Goal: Task Accomplishment & Management: Manage account settings

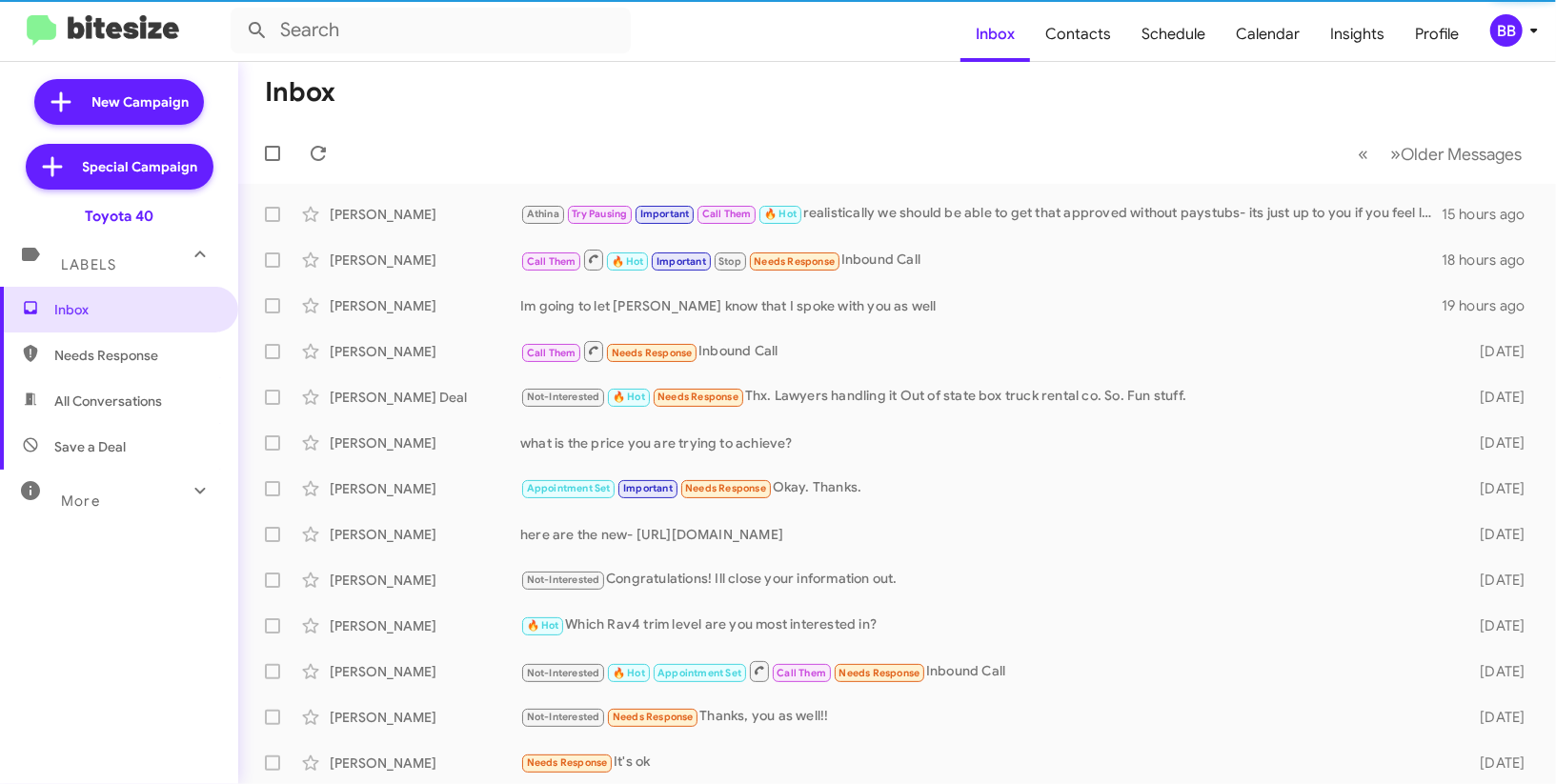
click at [1521, 36] on div "BB" at bounding box center [1507, 31] width 33 height 33
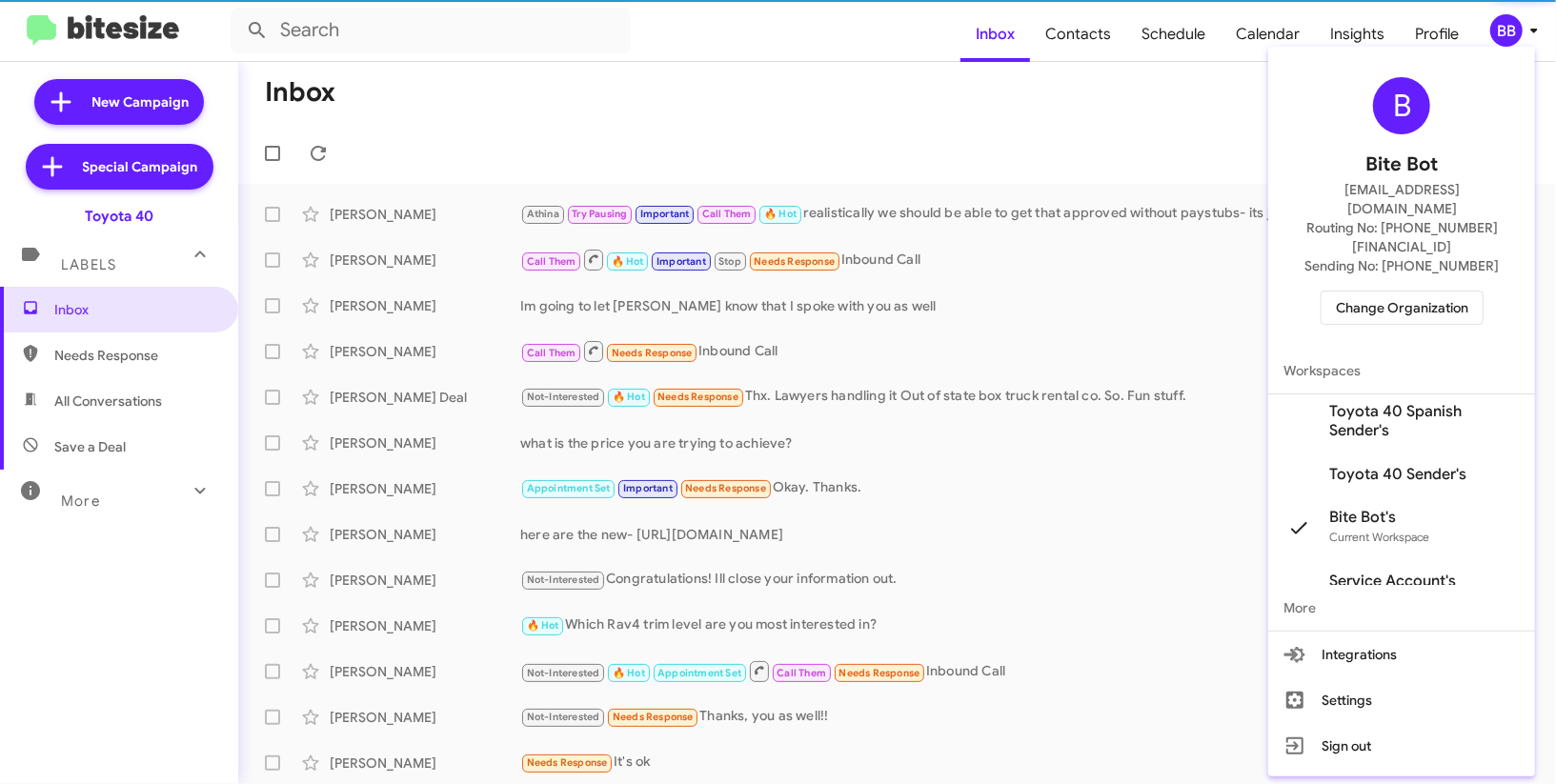
click at [1397, 292] on span "Change Organization" at bounding box center [1402, 308] width 132 height 33
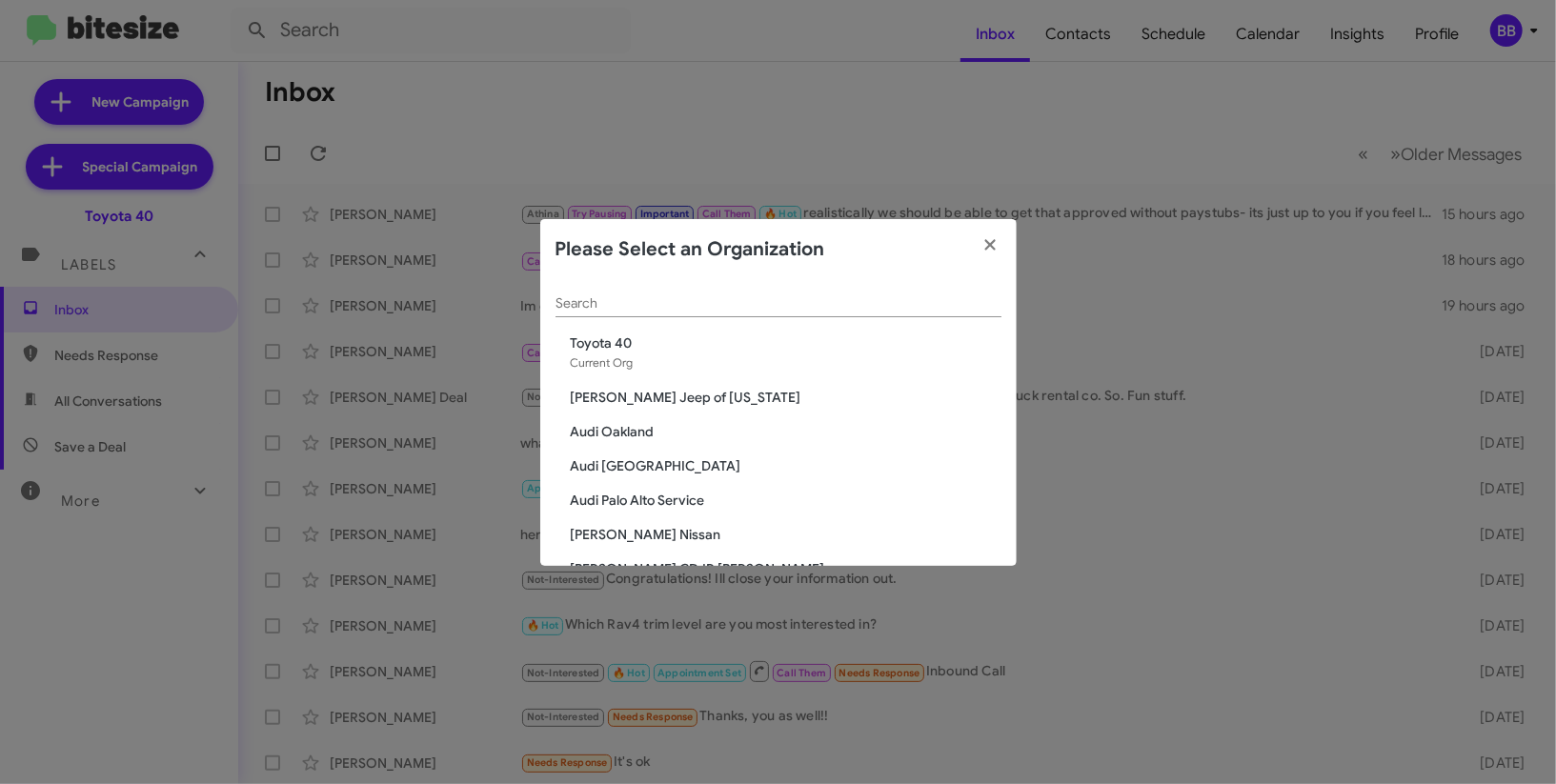
click at [708, 316] on div "Search" at bounding box center [778, 299] width 446 height 37
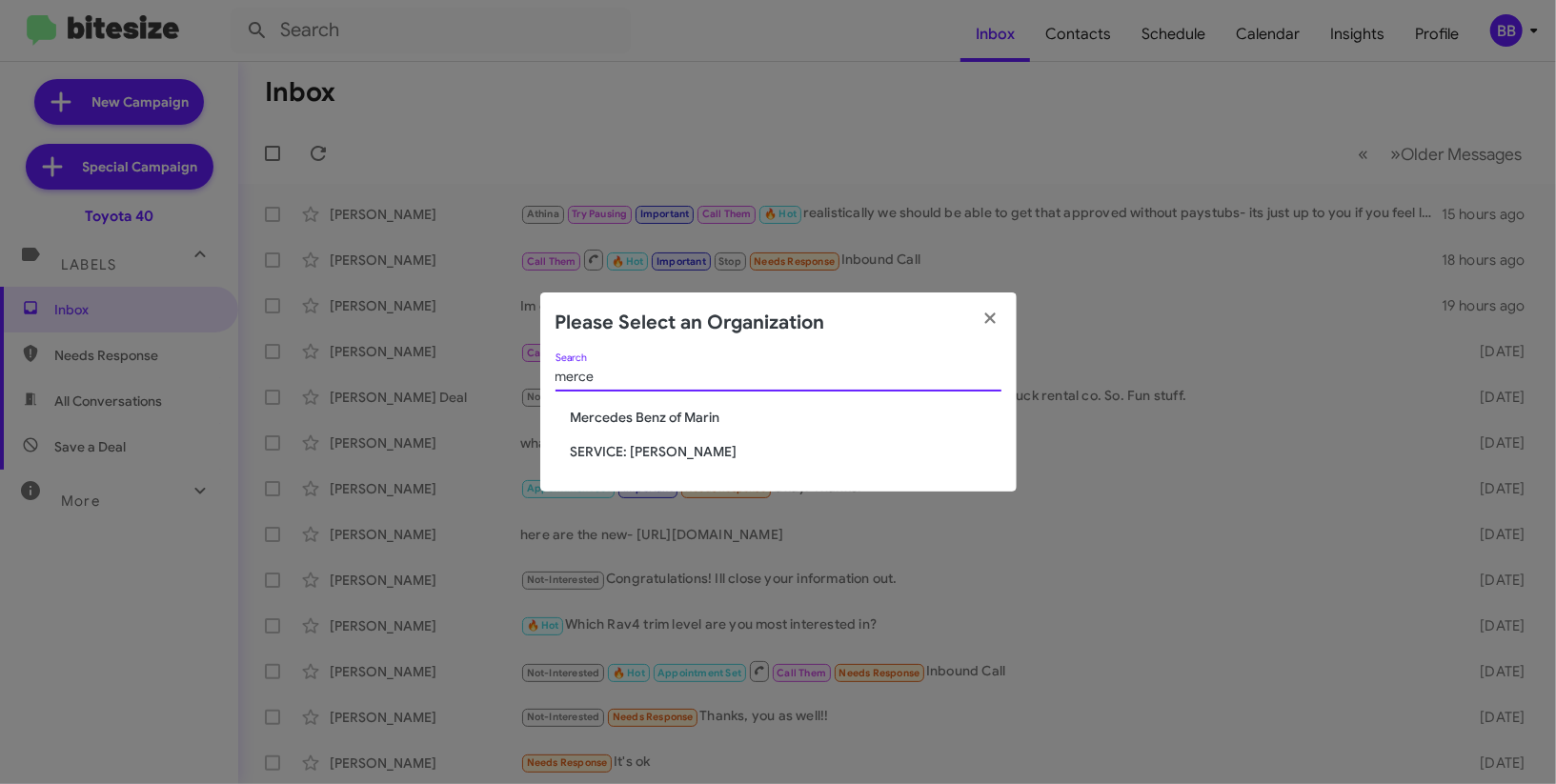
type input "merce"
click at [695, 460] on span "SERVICE: [PERSON_NAME]" at bounding box center [785, 451] width 430 height 19
click at [695, 452] on span "SERVICE: [PERSON_NAME]" at bounding box center [785, 451] width 430 height 19
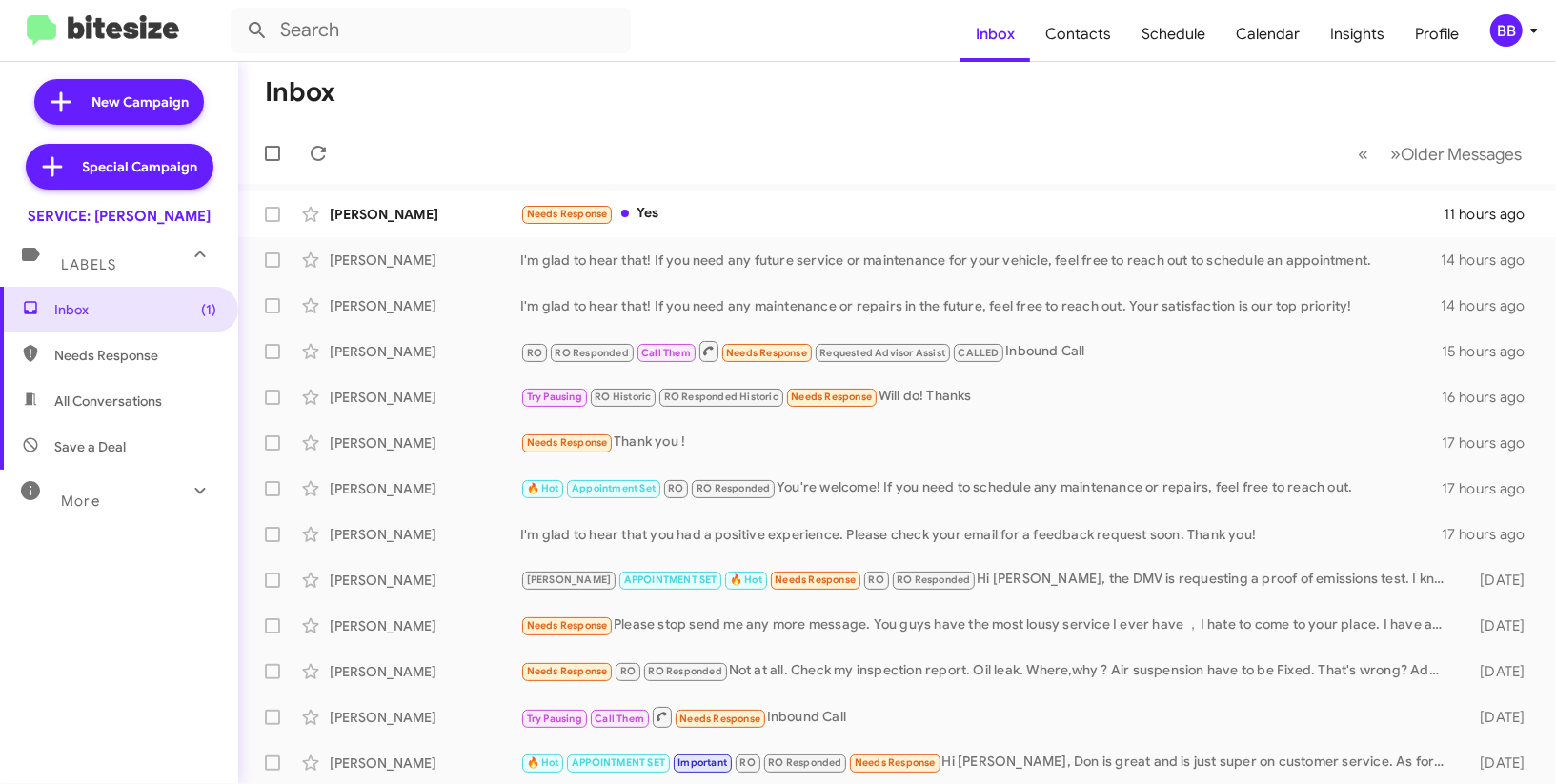
click at [1519, 22] on div "BB" at bounding box center [1507, 31] width 33 height 33
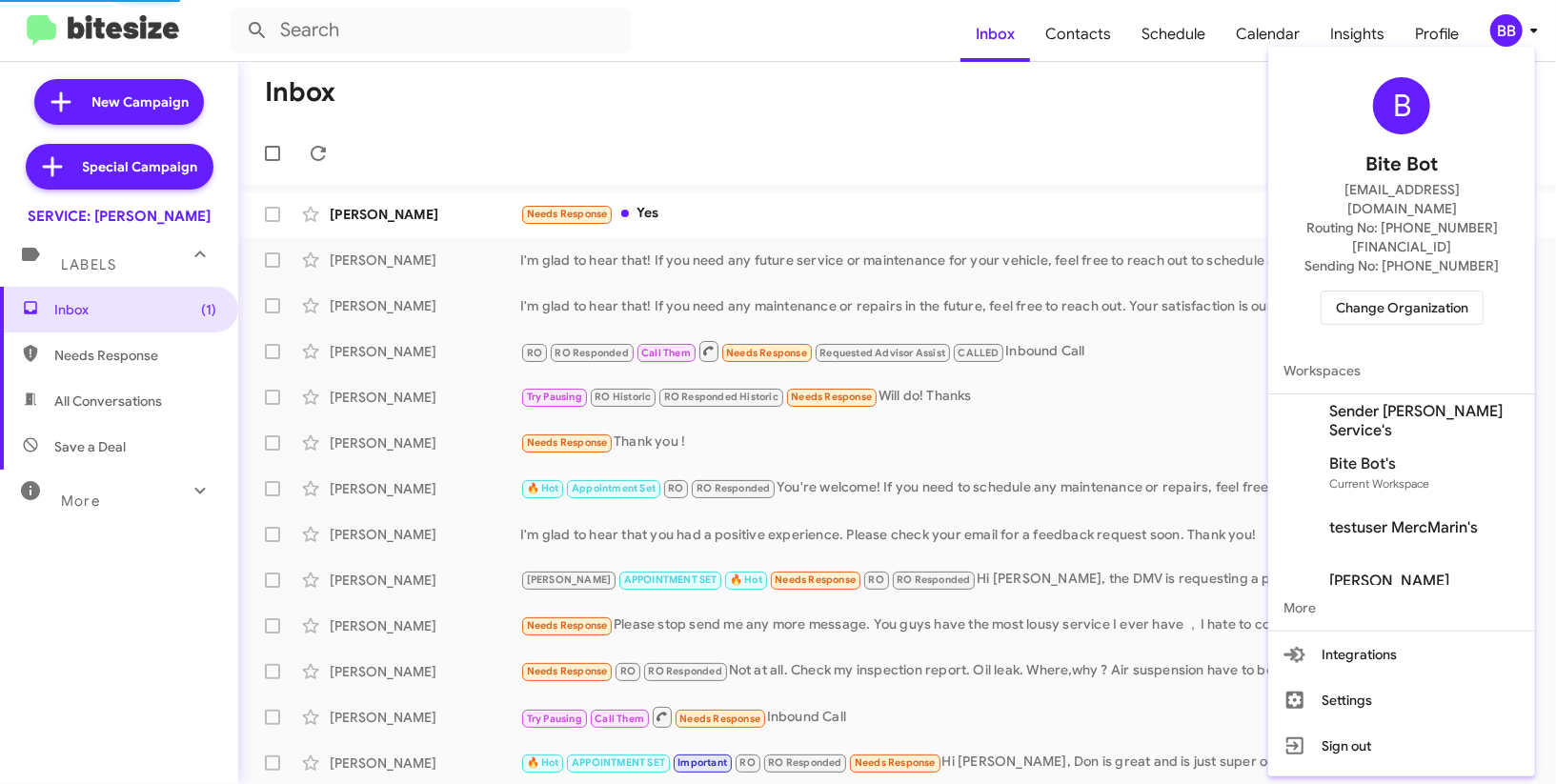
click at [1376, 402] on span "Sender Mercedes Marin Service's" at bounding box center [1424, 421] width 191 height 38
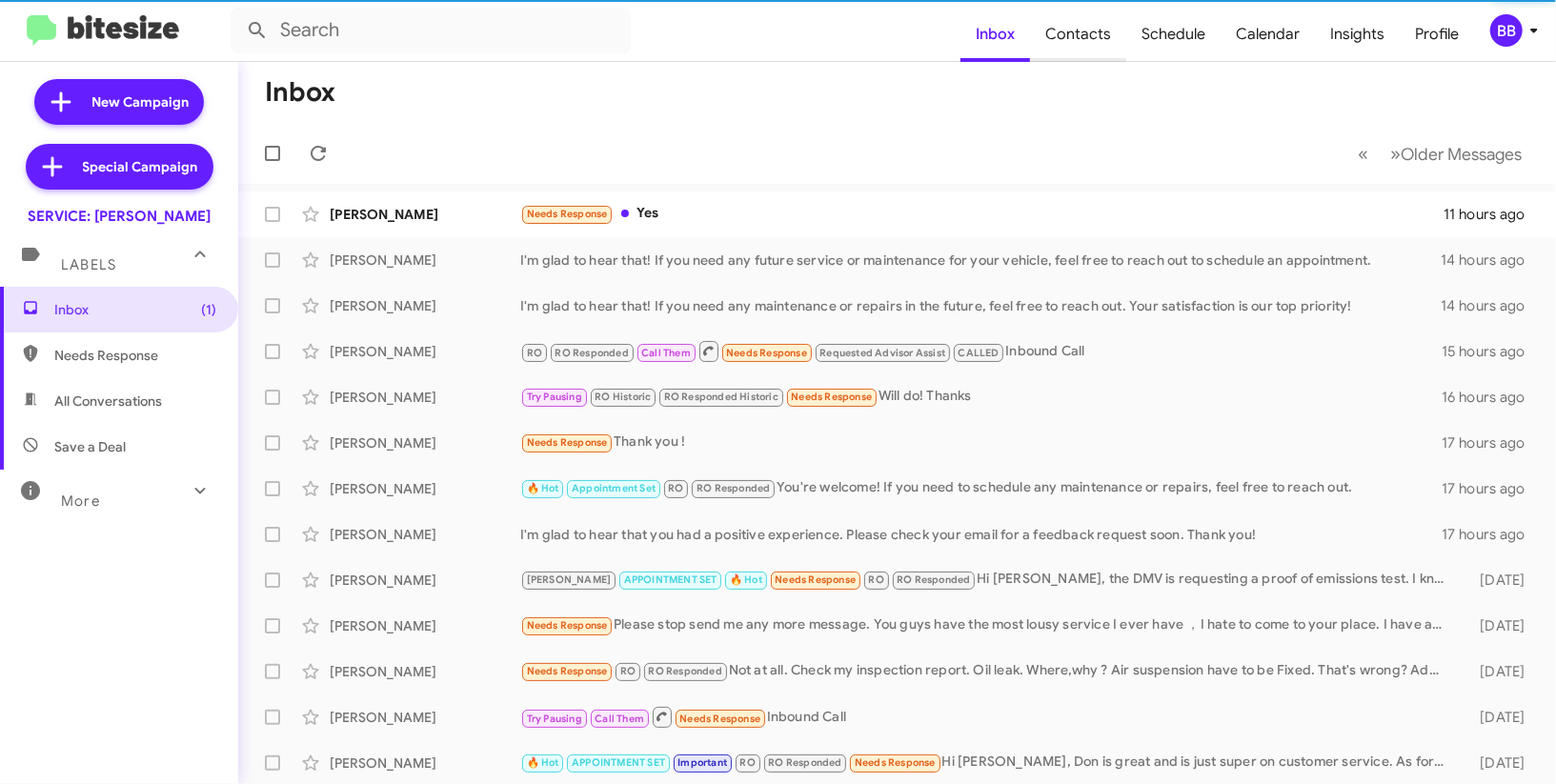
click at [1090, 40] on span "Contacts" at bounding box center [1078, 34] width 97 height 55
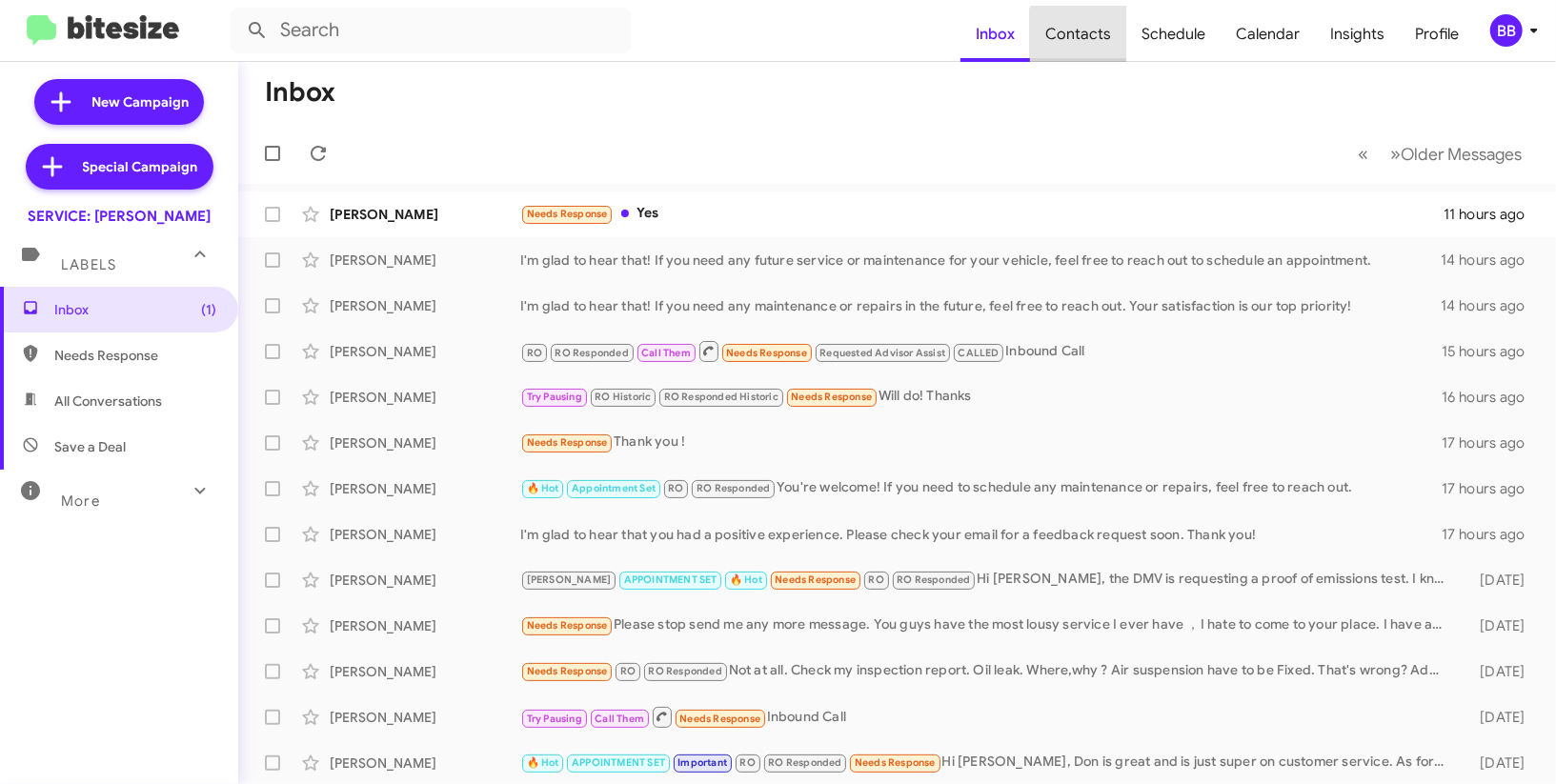
click at [1090, 40] on span "Contacts" at bounding box center [1078, 34] width 97 height 55
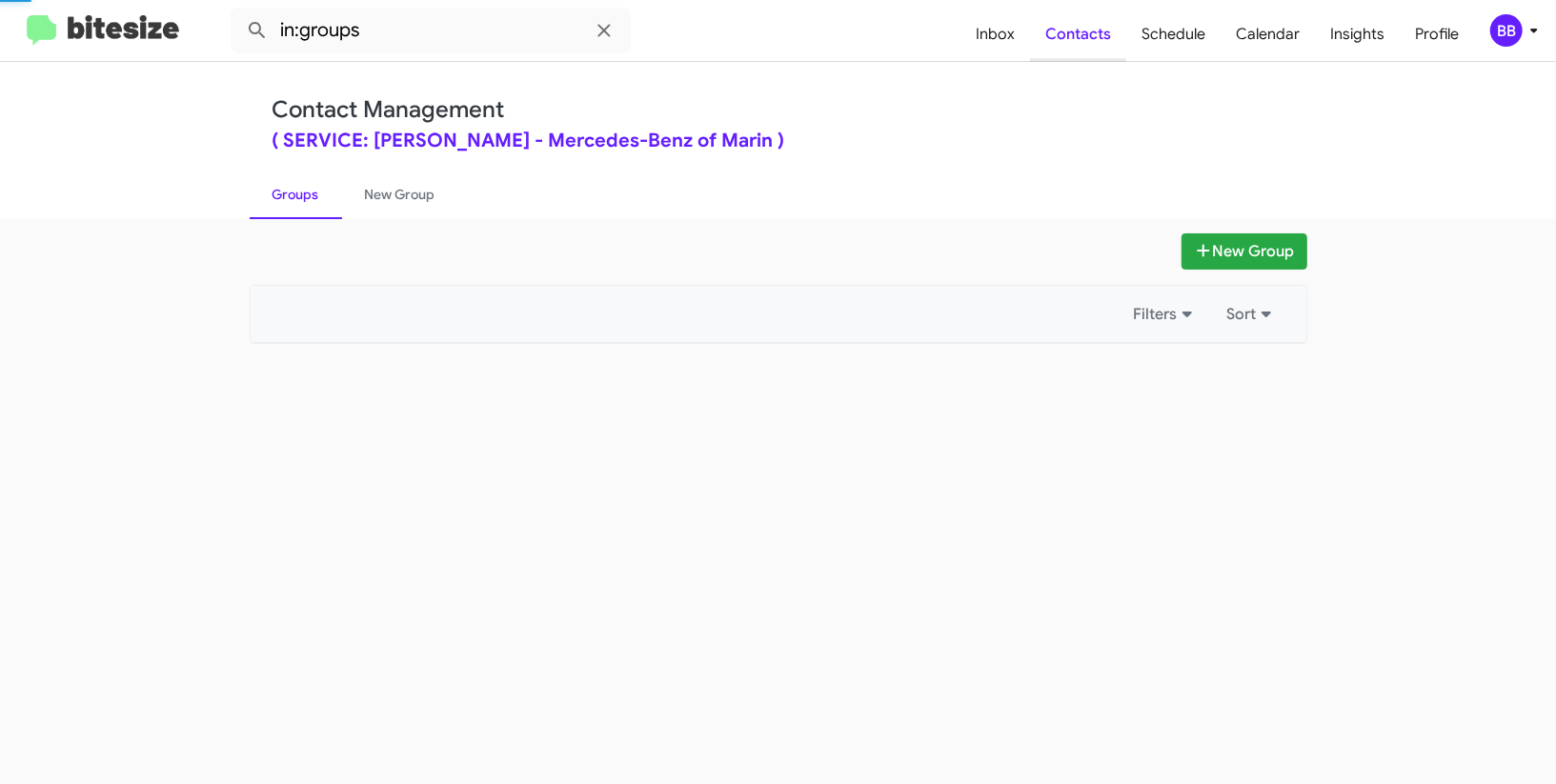
click at [1090, 40] on span "Contacts" at bounding box center [1078, 34] width 97 height 55
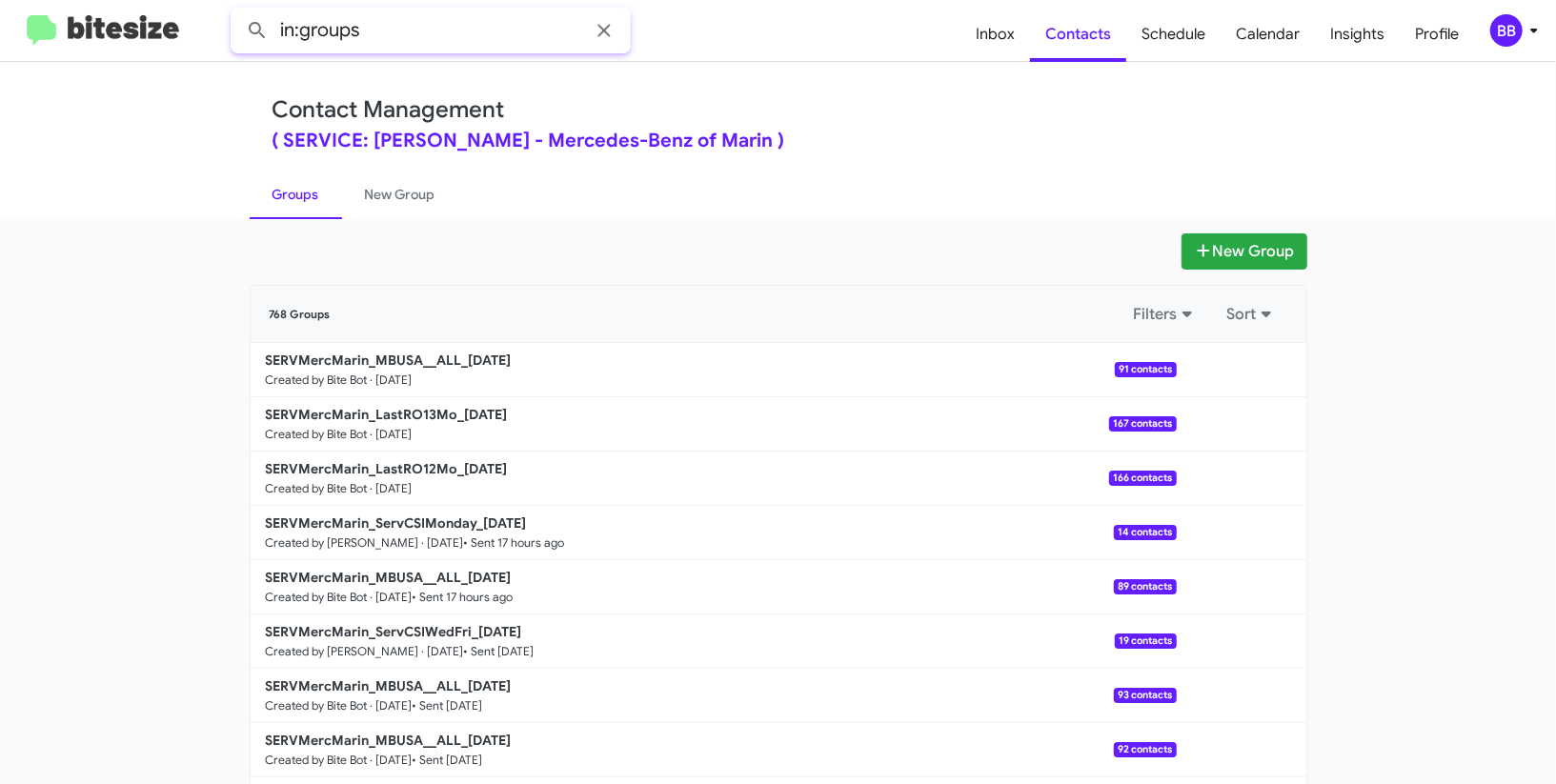
click at [391, 44] on input "in:groups" at bounding box center [430, 30] width 400 height 45
type input "in:groups ro12"
click at [238, 12] on button at bounding box center [256, 30] width 38 height 38
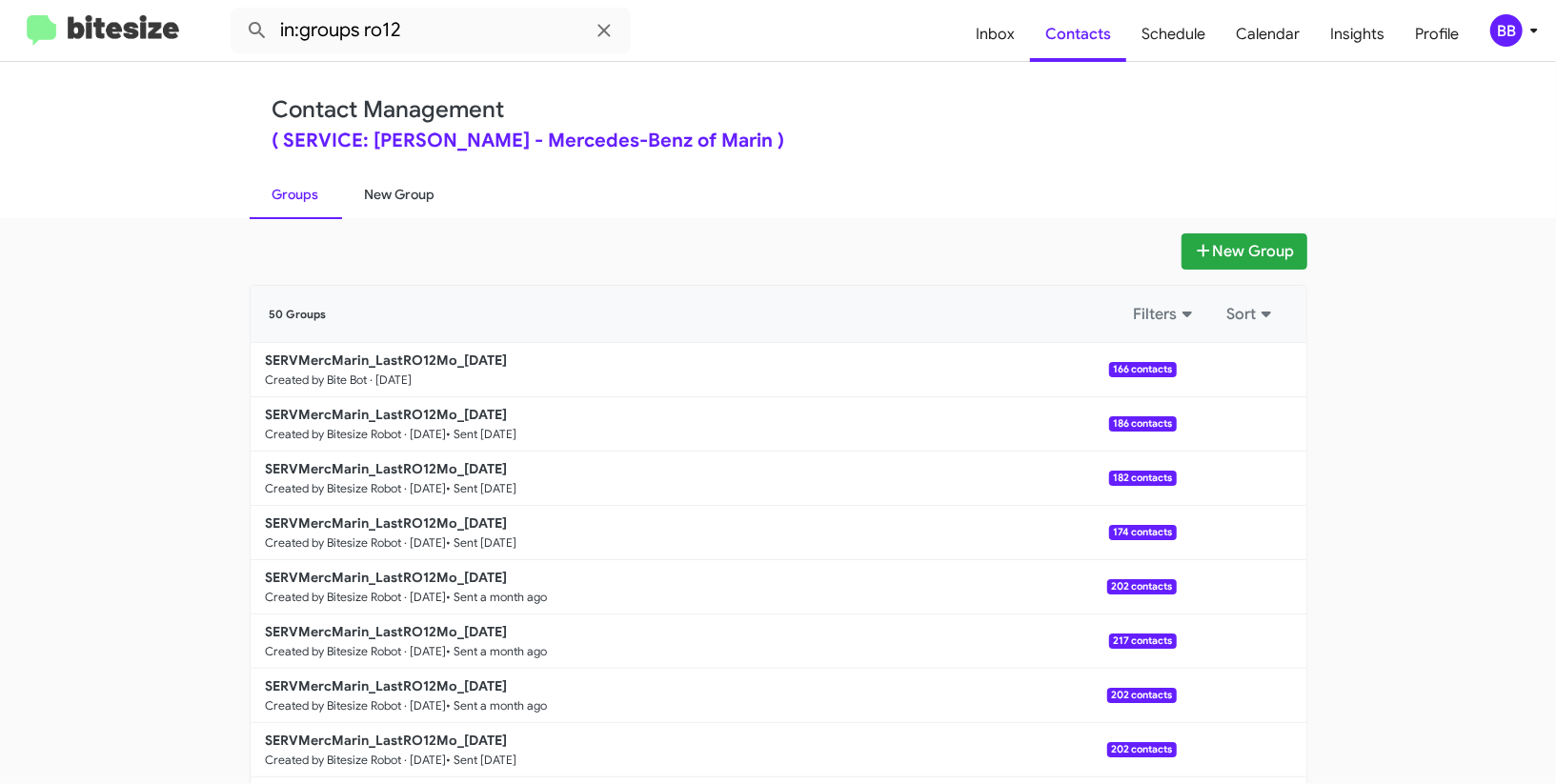
click at [369, 196] on link "New Group" at bounding box center [400, 193] width 116 height 49
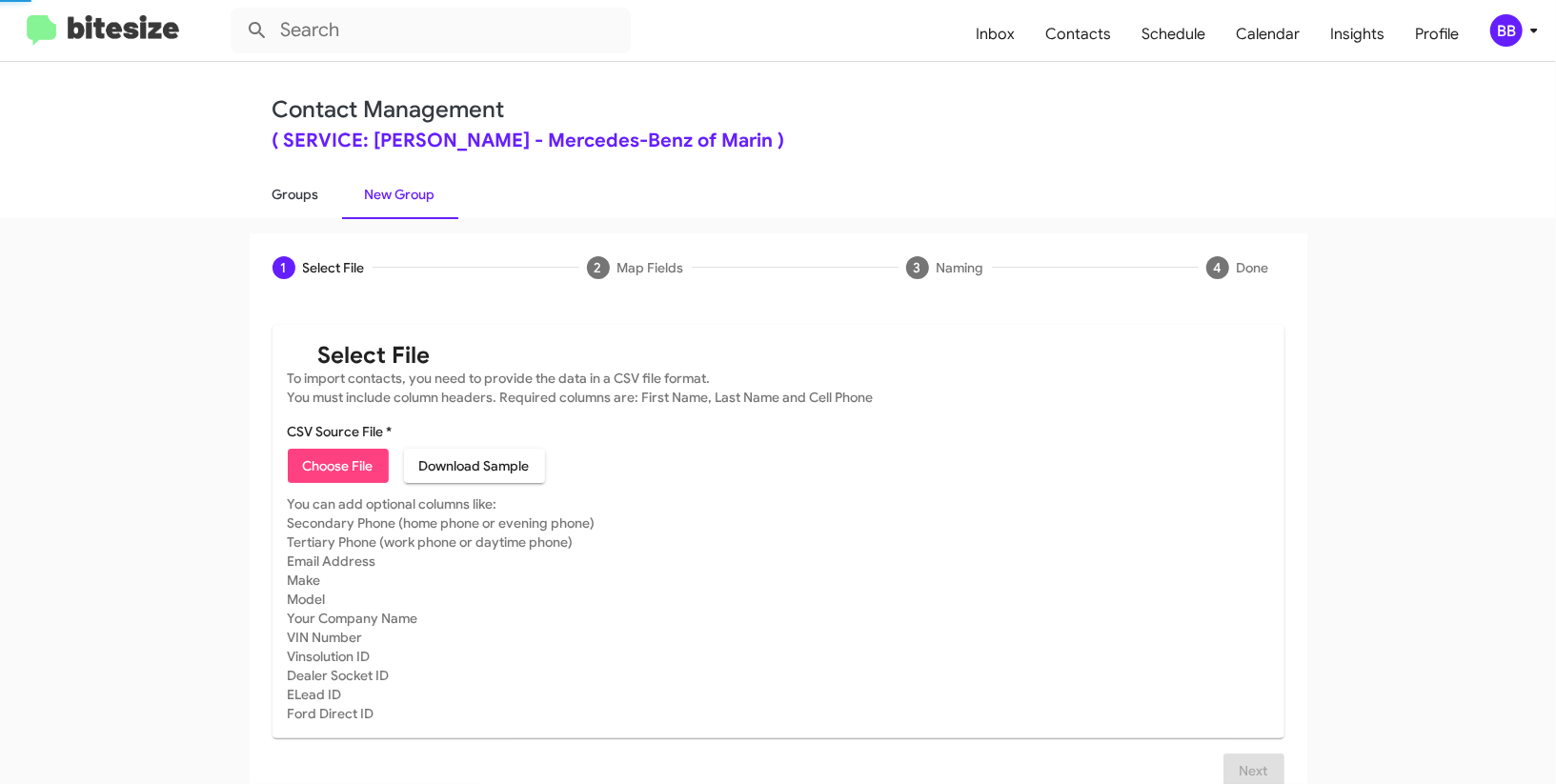
click at [295, 198] on link "Groups" at bounding box center [296, 193] width 93 height 49
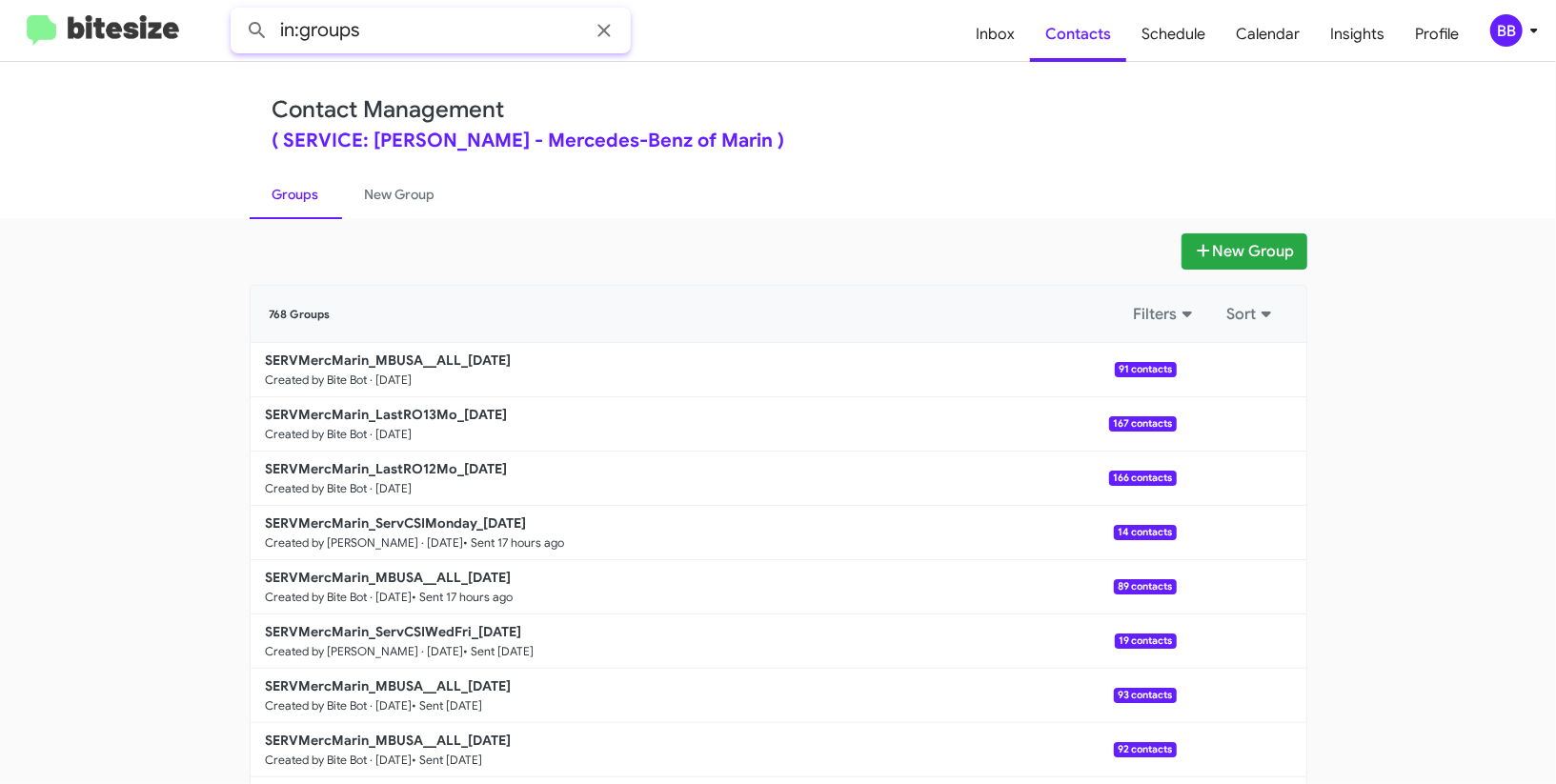
click at [457, 44] on input "in:groups" at bounding box center [430, 30] width 400 height 45
type input "in:groups ro13"
click at [238, 12] on button at bounding box center [256, 30] width 38 height 38
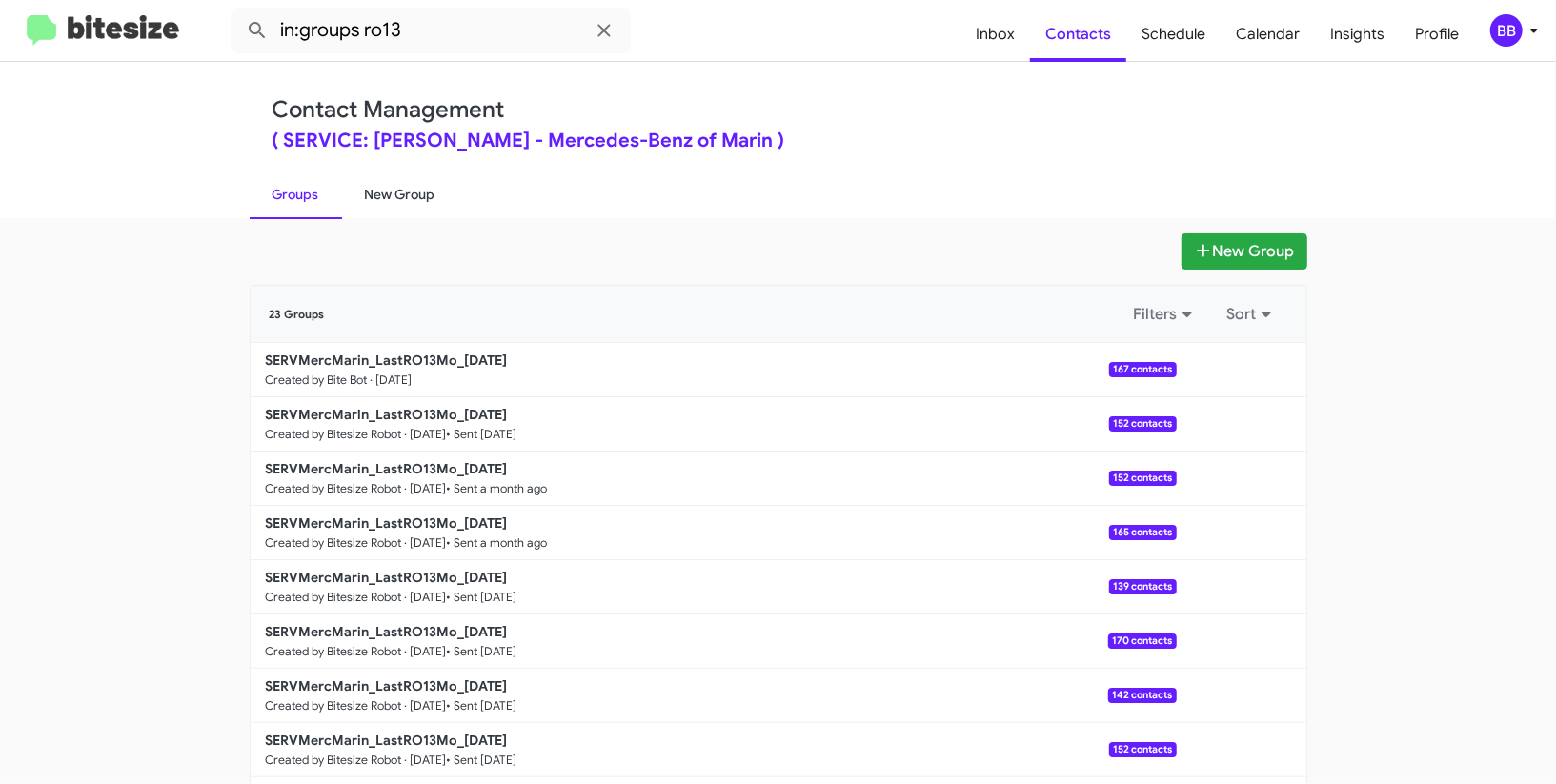
click at [414, 187] on link "New Group" at bounding box center [400, 193] width 116 height 49
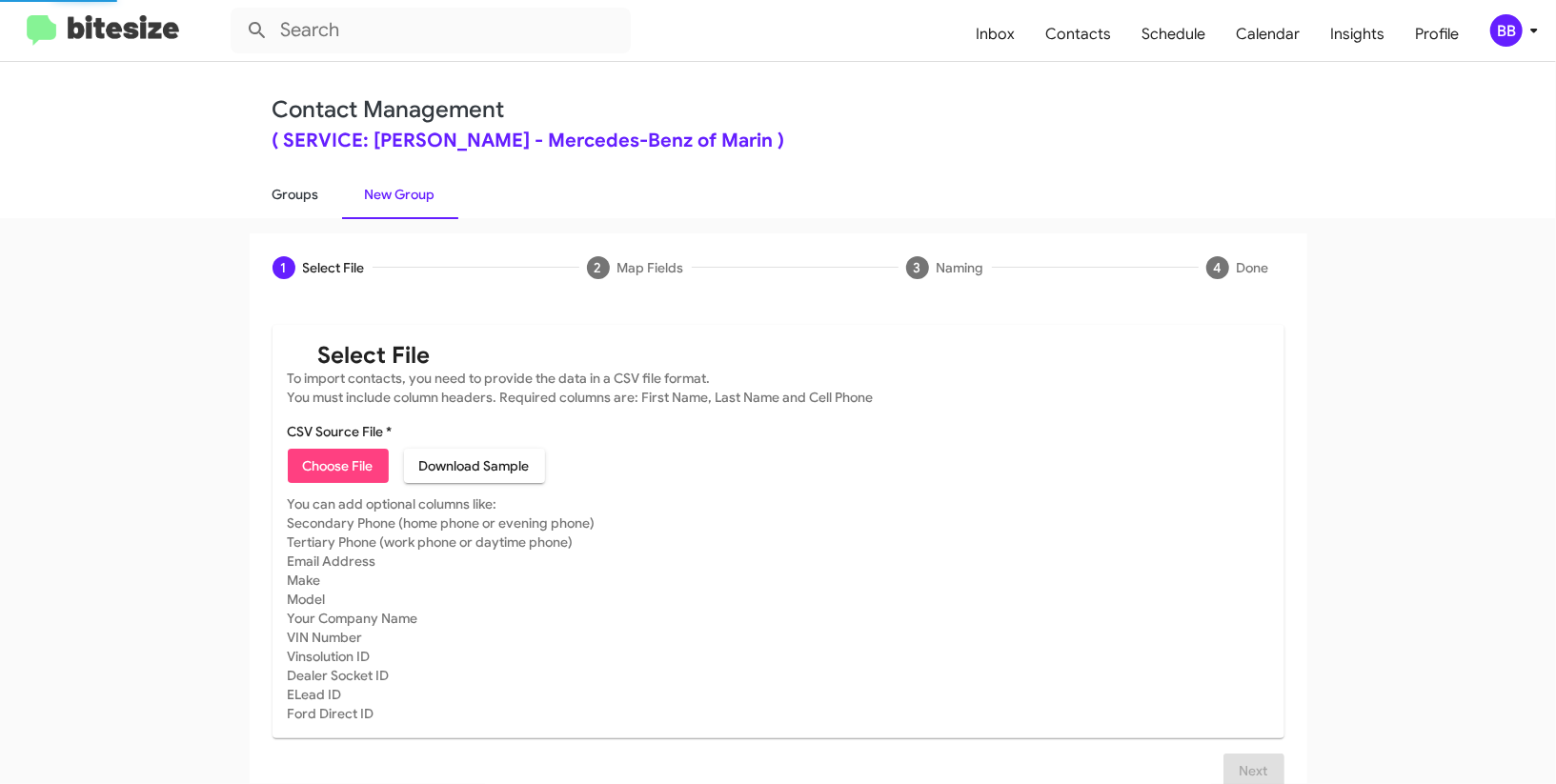
click at [320, 186] on link "Groups" at bounding box center [296, 193] width 93 height 49
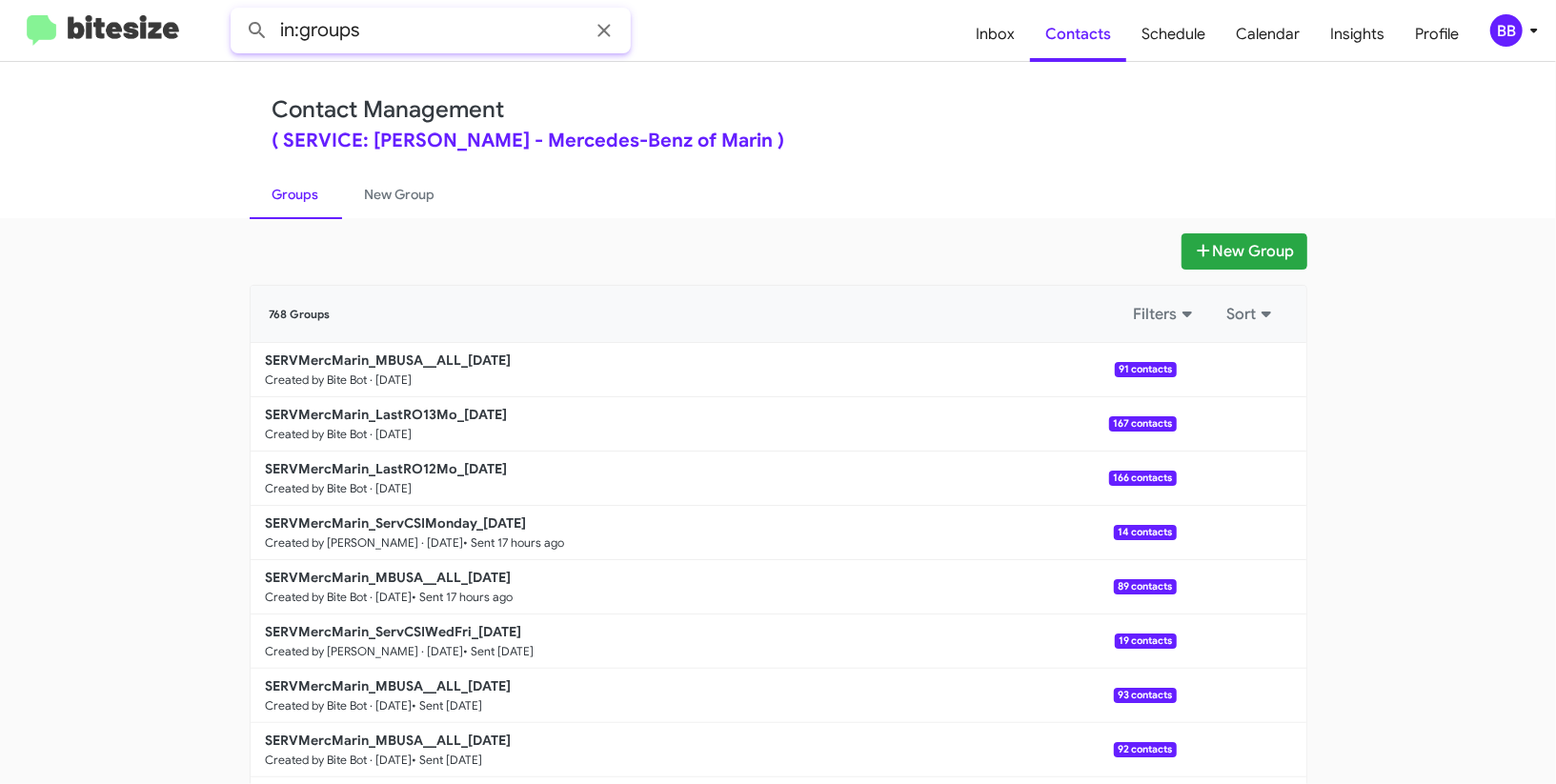
click at [407, 37] on input "in:groups" at bounding box center [430, 30] width 400 height 45
type input "in:groups ro12"
click at [238, 12] on button at bounding box center [256, 30] width 38 height 38
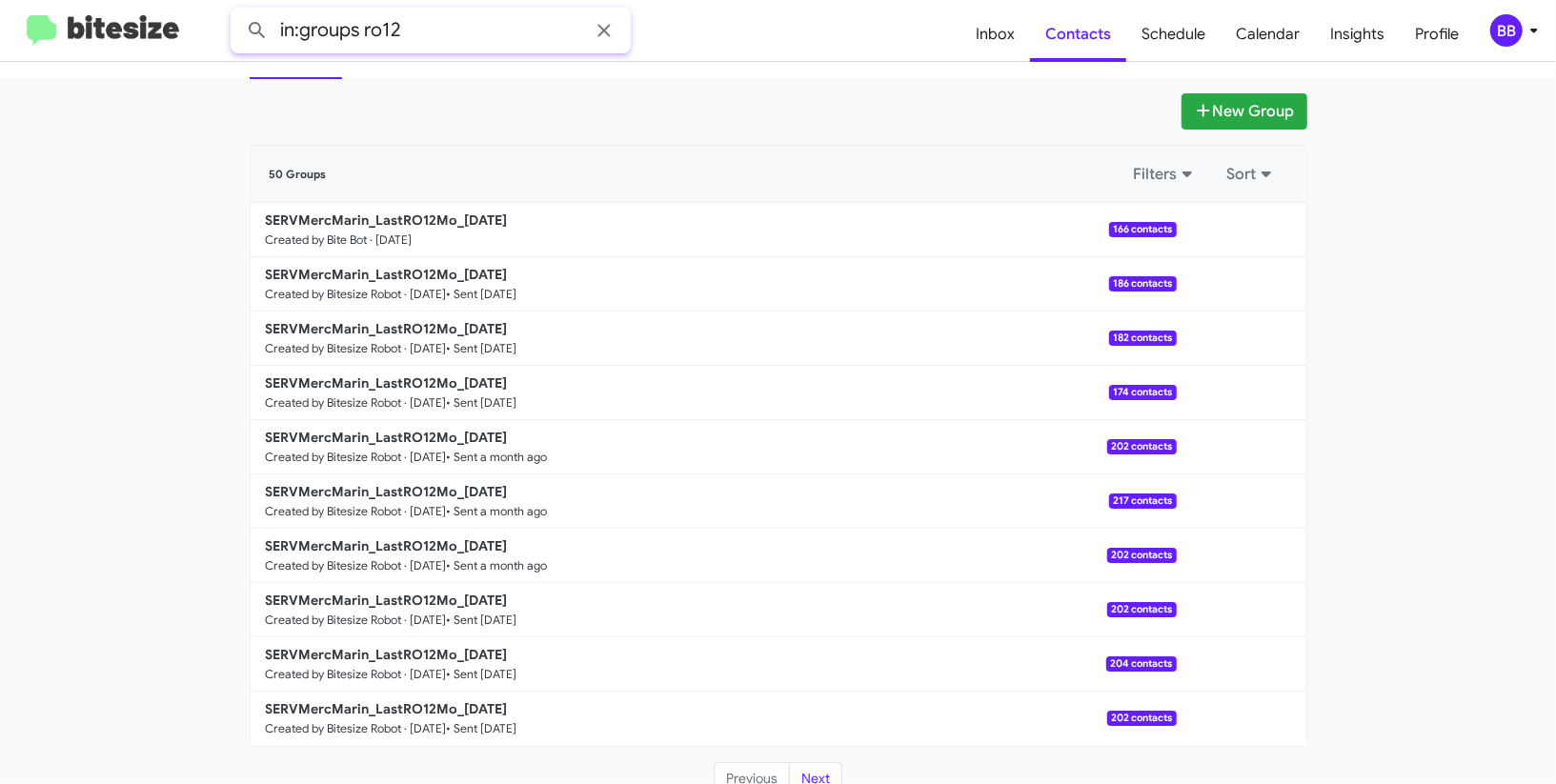
scroll to position [144, 0]
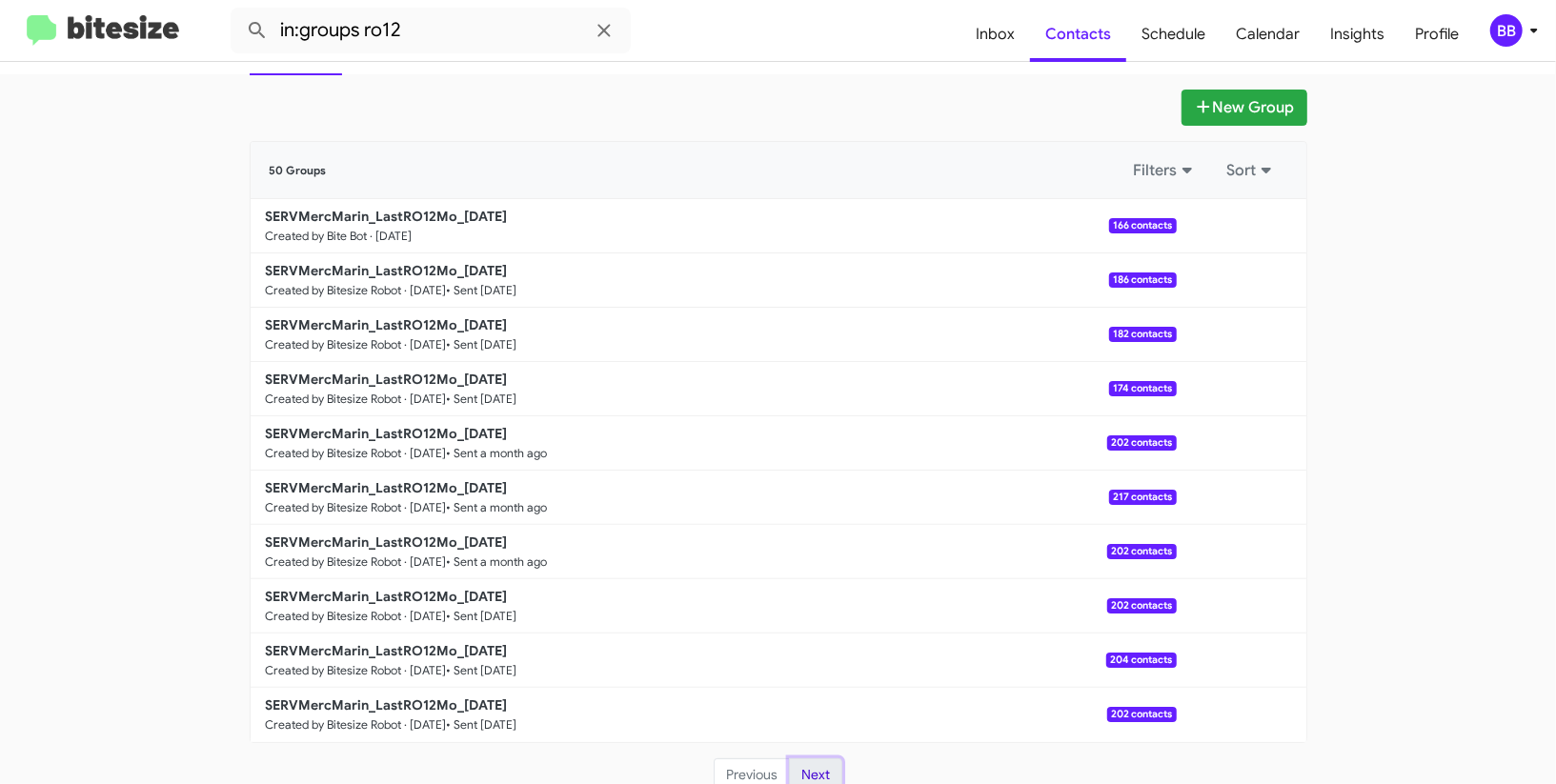
click at [808, 763] on button "Next" at bounding box center [815, 774] width 53 height 34
click at [760, 765] on button "Previous" at bounding box center [751, 774] width 76 height 34
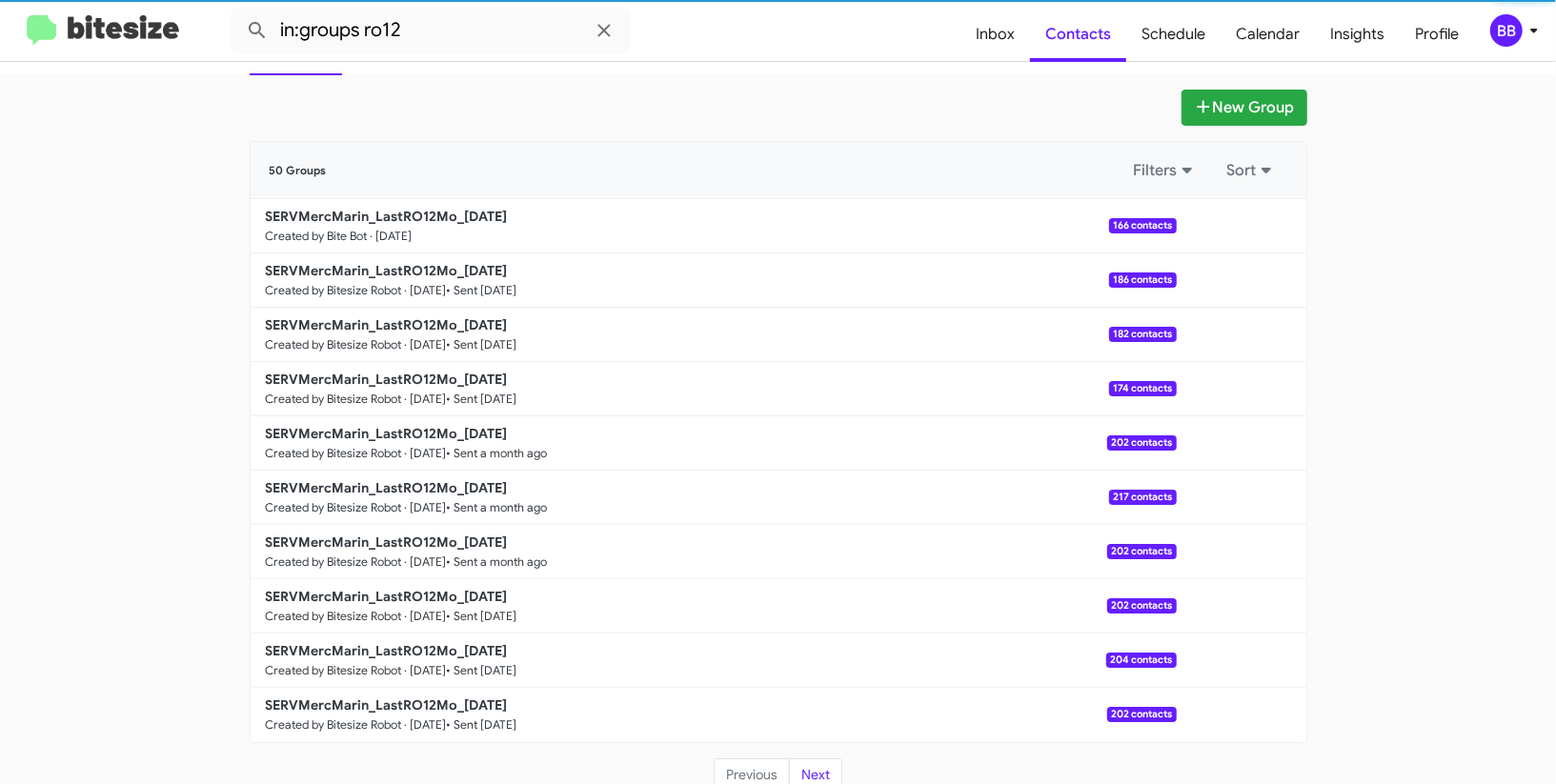
click at [118, 536] on app-groups "New Group 50 Groups Filters Sort SERVMercMarin_LastRO12Mo_[DATE] Created by Bit…" at bounding box center [778, 441] width 1556 height 703
